Goal: Task Accomplishment & Management: Use online tool/utility

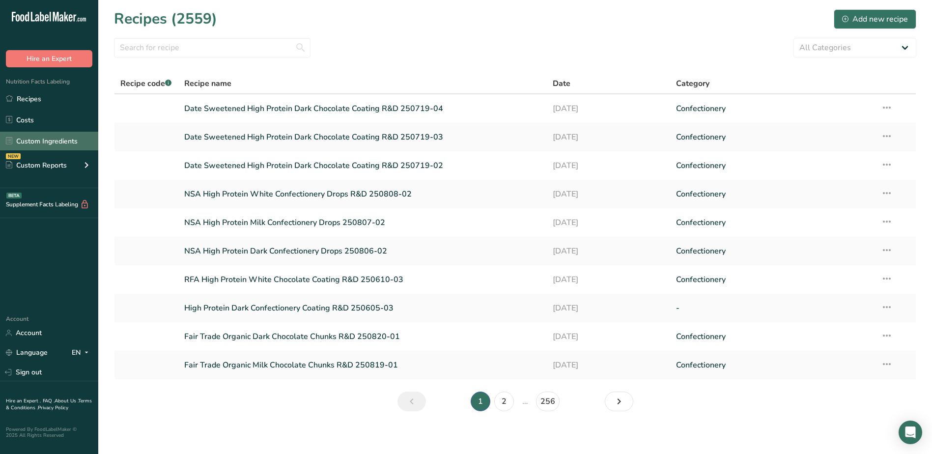
click at [54, 143] on link "Custom Ingredients" at bounding box center [49, 141] width 98 height 19
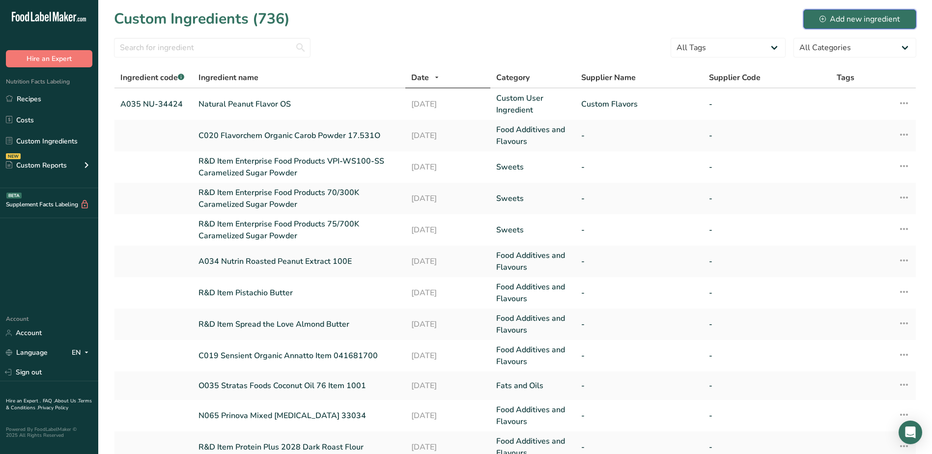
click at [861, 16] on div "Add new ingredient" at bounding box center [860, 19] width 81 height 12
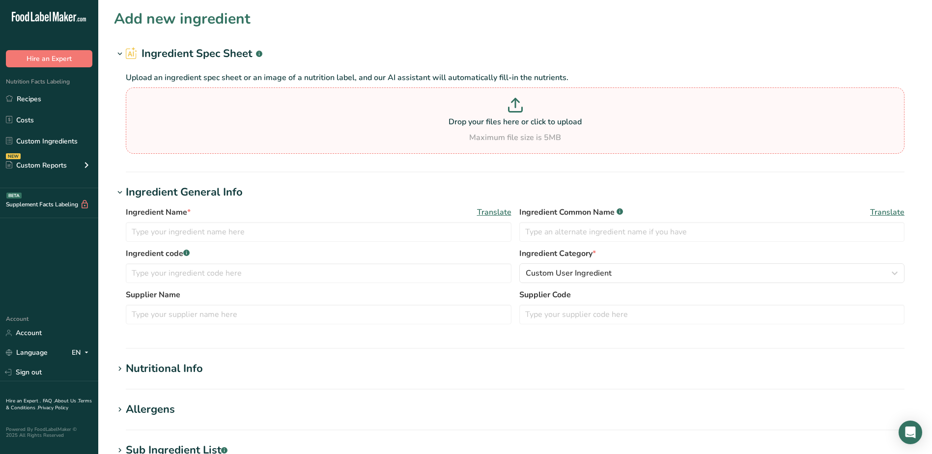
click at [526, 124] on p "Drop your files here or click to upload" at bounding box center [515, 122] width 774 height 12
click at [526, 124] on input "Drop your files here or click to upload Maximum file size is 5MB" at bounding box center [515, 120] width 779 height 66
type input "C:\fakepath\PROMITOR SF 90B_SPE_SAG_20250614.pdf"
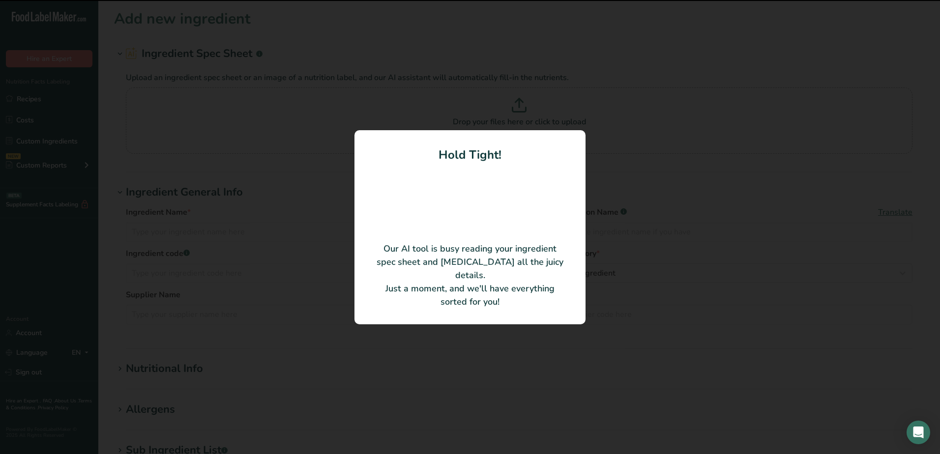
type input "PROMITOR Soluble Fiber 90B"
type input "300000010930"
type input "[PERSON_NAME] & [PERSON_NAME] Solutions USA LLC"
type input "1810014715021, 18100147"
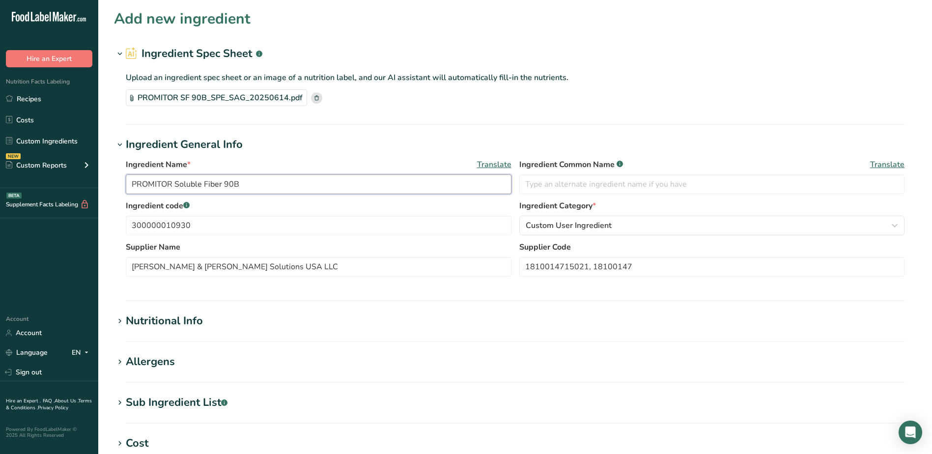
click at [132, 182] on input "PROMITOR Soluble Fiber 90B" at bounding box center [319, 184] width 386 height 20
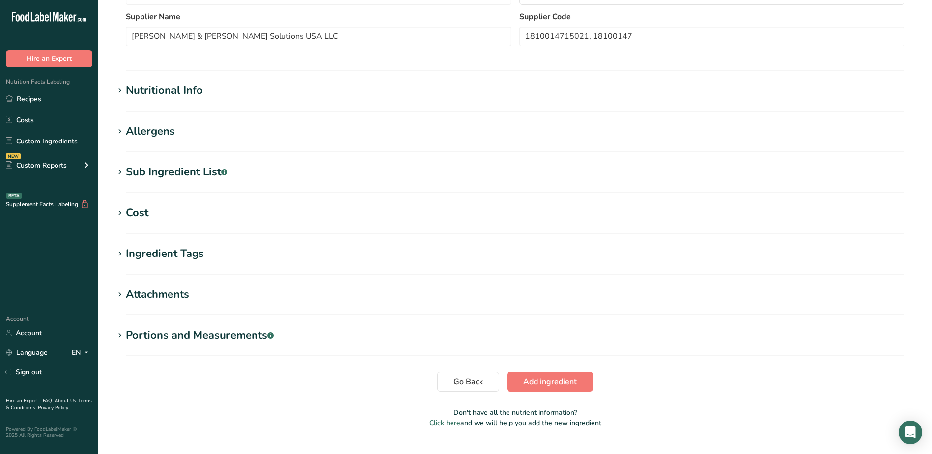
scroll to position [252, 0]
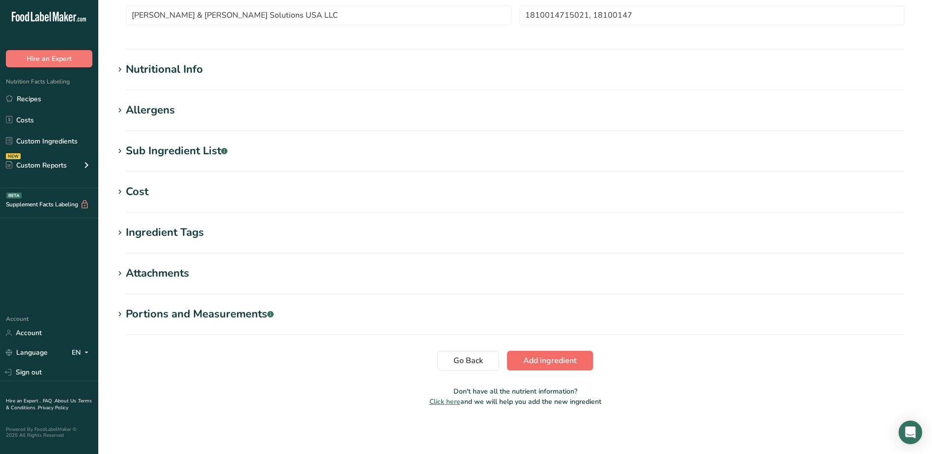
type input "N070 PROMITOR Soluble Fiber 90B"
click at [524, 358] on span "Add ingredient" at bounding box center [550, 361] width 54 height 12
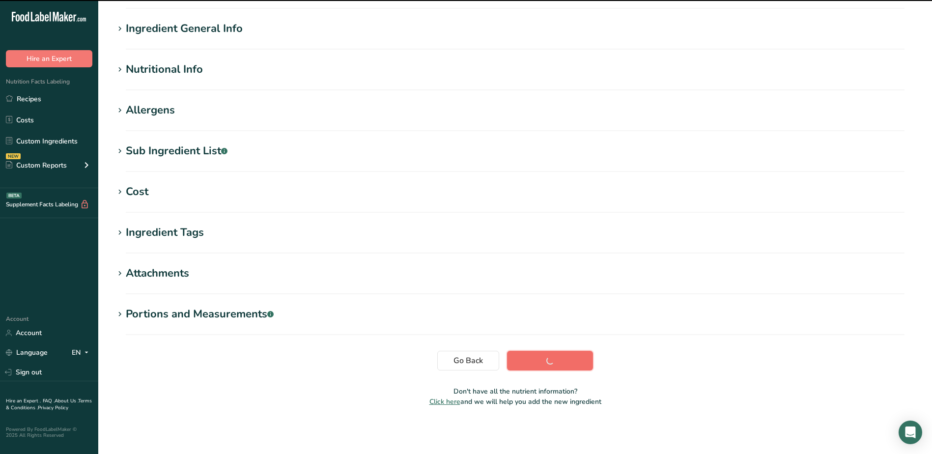
scroll to position [66, 0]
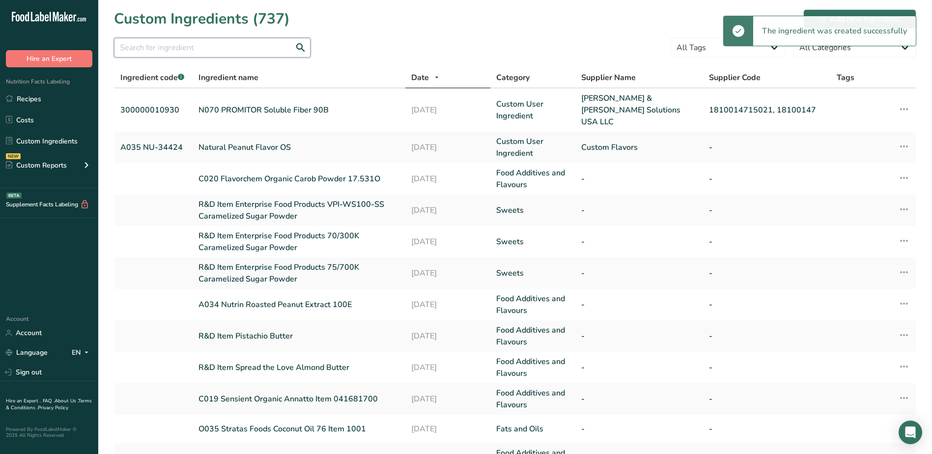
click at [172, 49] on input "text" at bounding box center [212, 48] width 197 height 20
type input "n070"
